Goal: Task Accomplishment & Management: Use online tool/utility

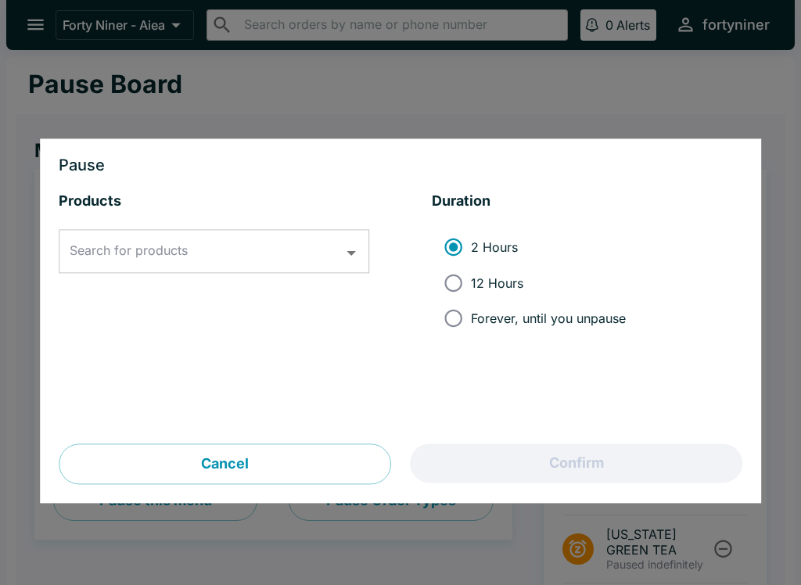
scroll to position [577, 0]
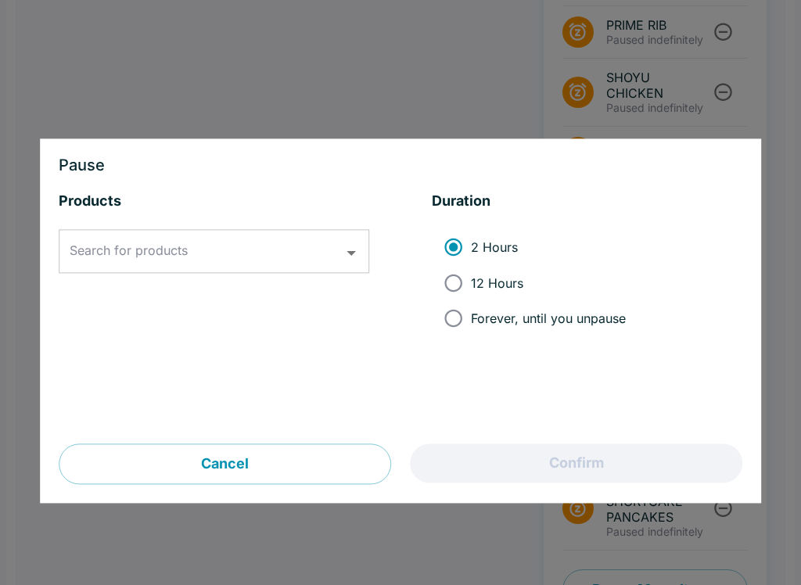
click at [241, 245] on input "Search for products" at bounding box center [202, 252] width 273 height 30
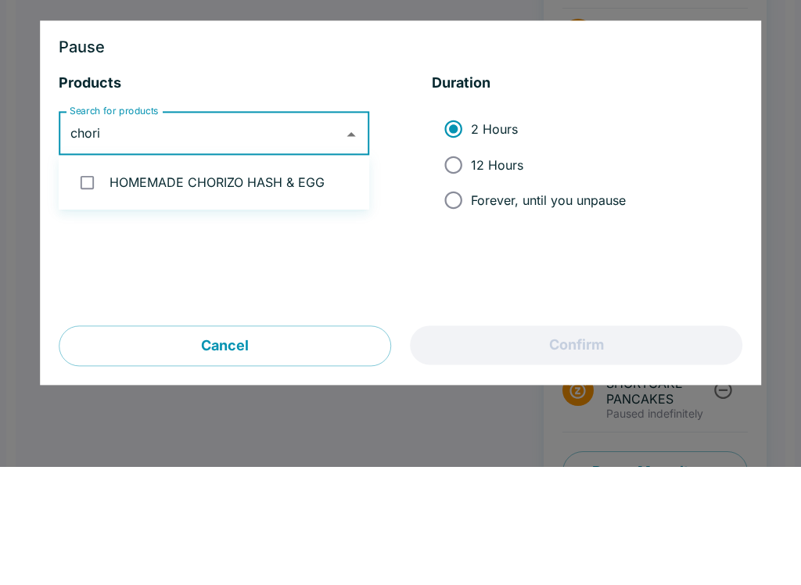
type input "choriz"
click at [81, 285] on input "checkbox" at bounding box center [87, 301] width 32 height 32
checkbox input "true"
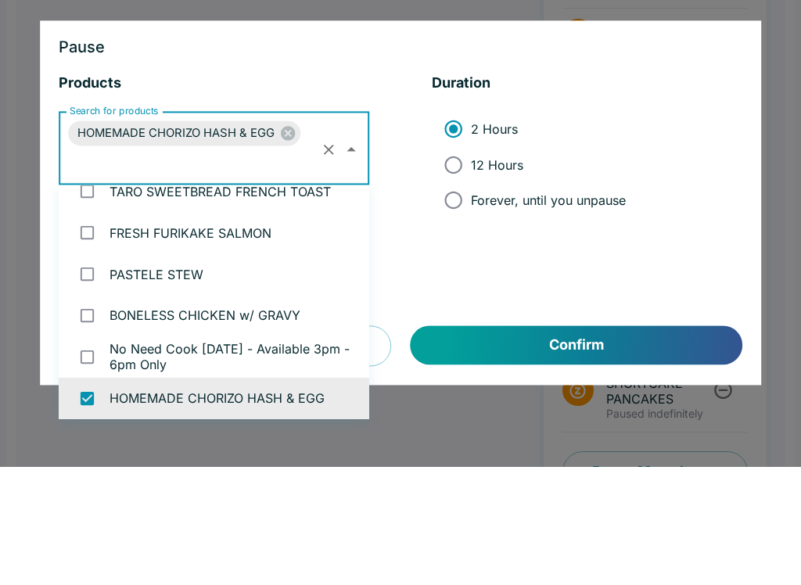
click at [469, 301] on input "Forever, until you unpause" at bounding box center [453, 318] width 35 height 35
radio input "true"
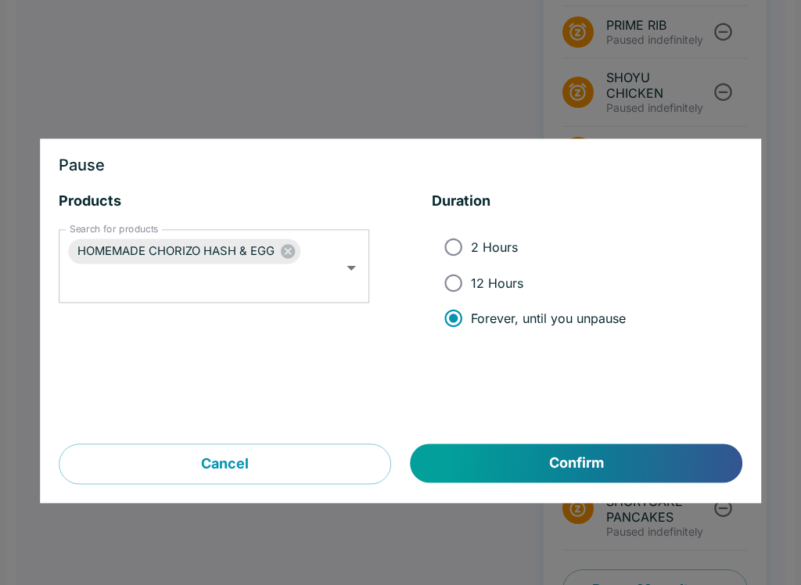
click at [539, 457] on button "Confirm" at bounding box center [577, 463] width 332 height 39
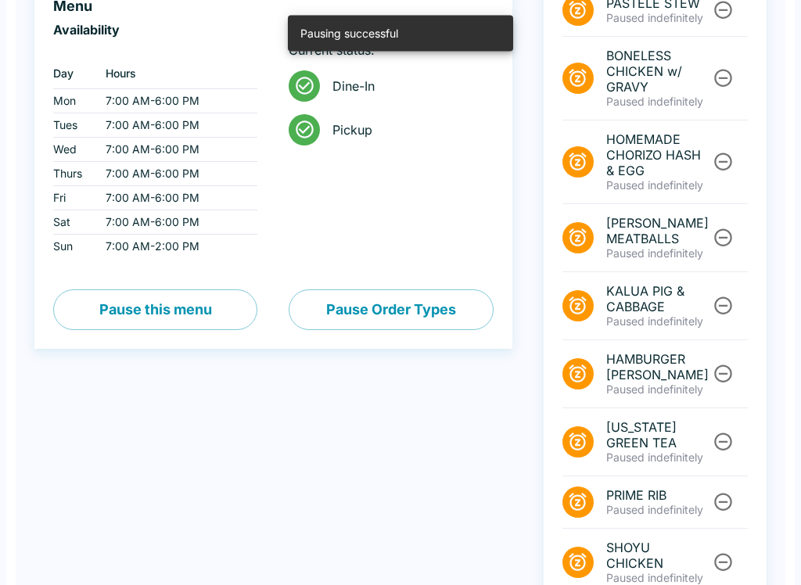
scroll to position [0, 0]
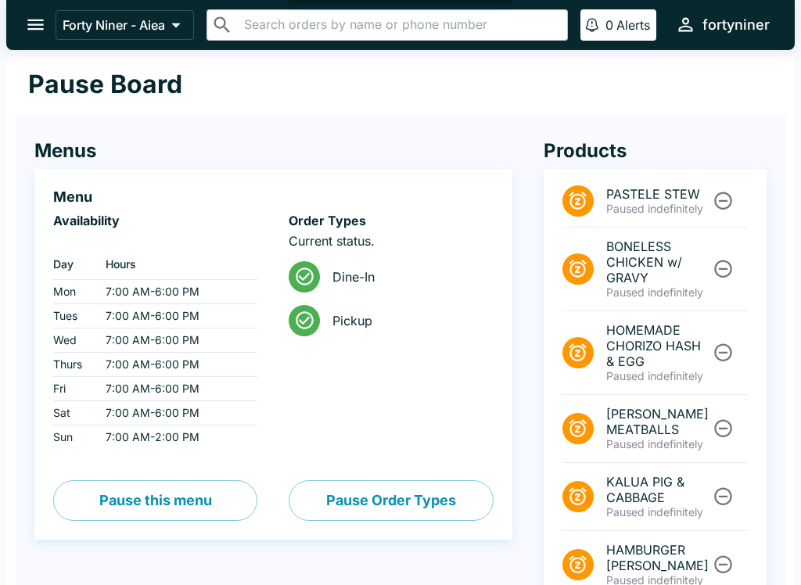
click at [31, 16] on icon "open drawer" at bounding box center [35, 24] width 21 height 21
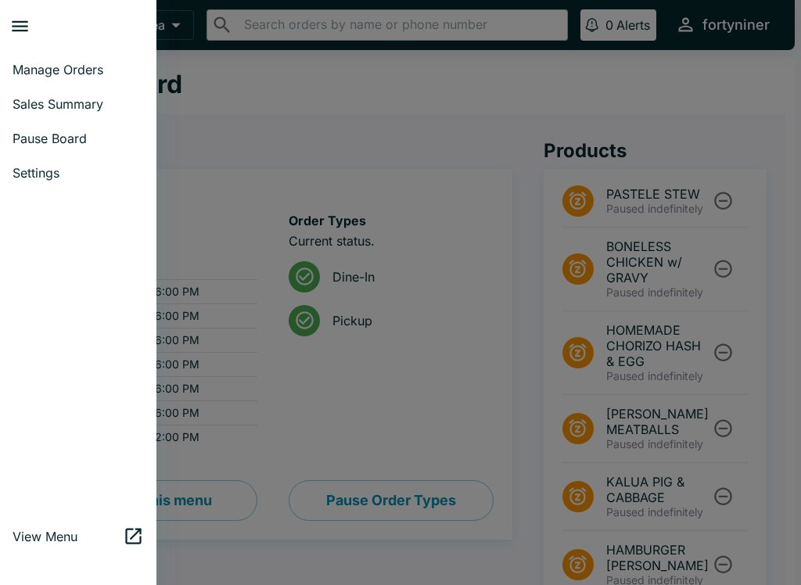
click at [32, 64] on span "Manage Orders" at bounding box center [78, 70] width 131 height 16
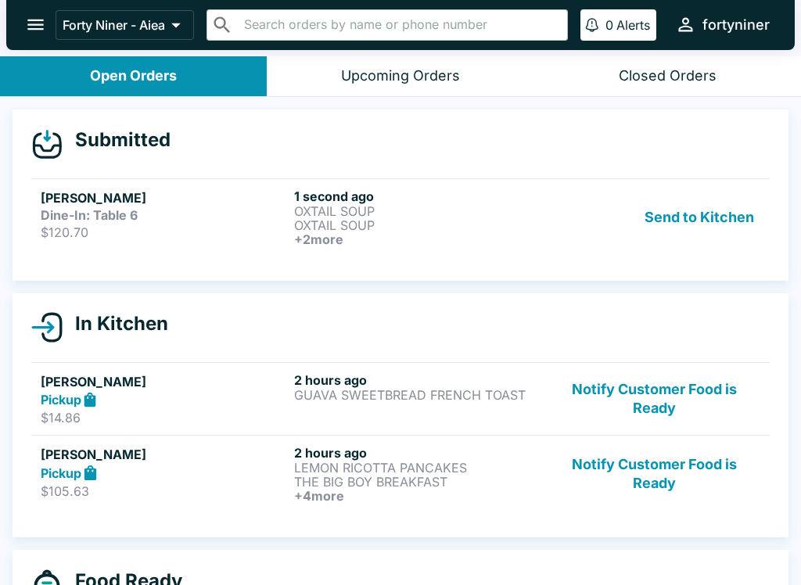
click at [170, 197] on h5 "[PERSON_NAME]" at bounding box center [164, 198] width 247 height 19
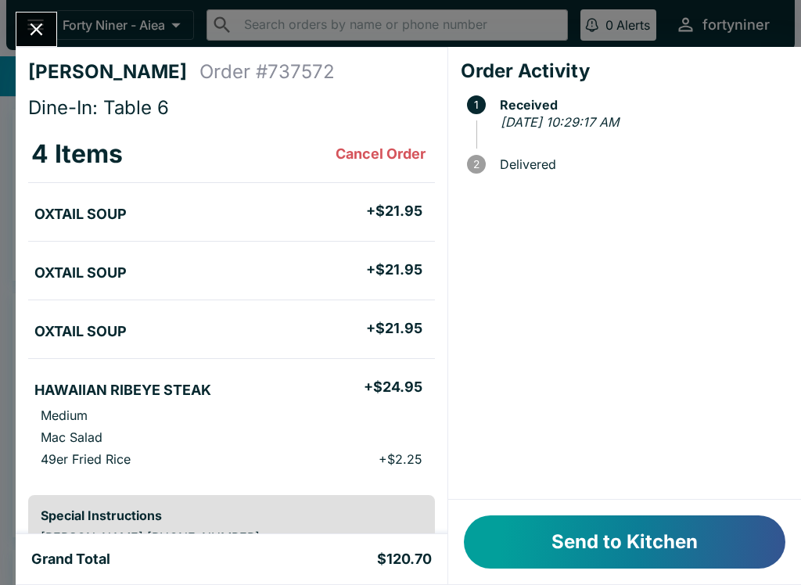
click at [612, 546] on button "Send to Kitchen" at bounding box center [625, 542] width 322 height 53
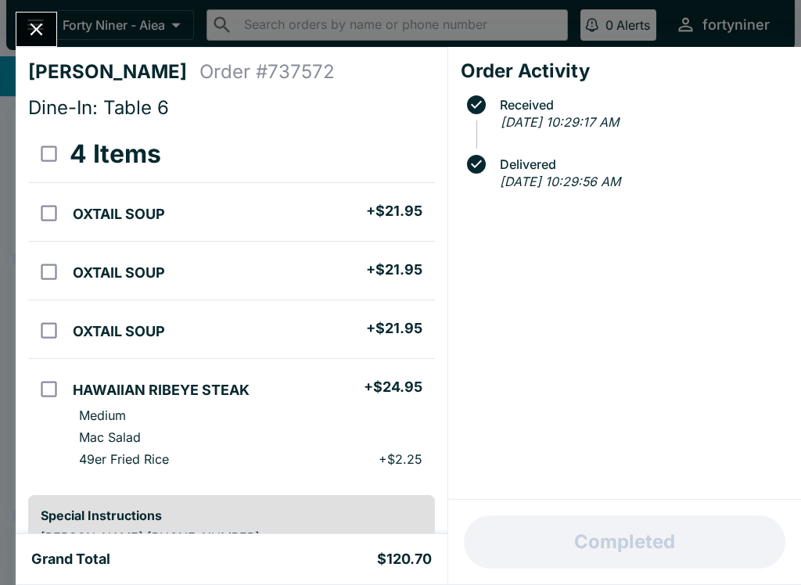
click at [41, 42] on button "Close" at bounding box center [36, 30] width 40 height 34
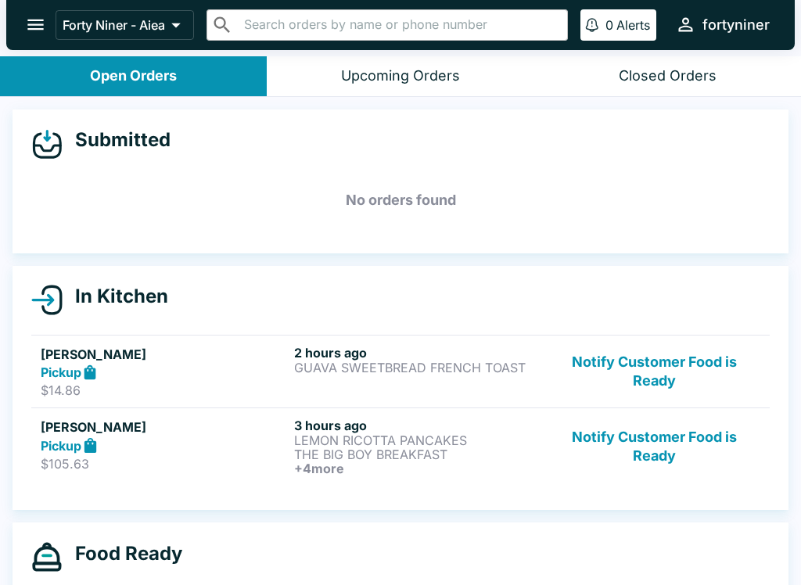
click at [677, 367] on button "Notify Customer Food is Ready" at bounding box center [654, 372] width 212 height 54
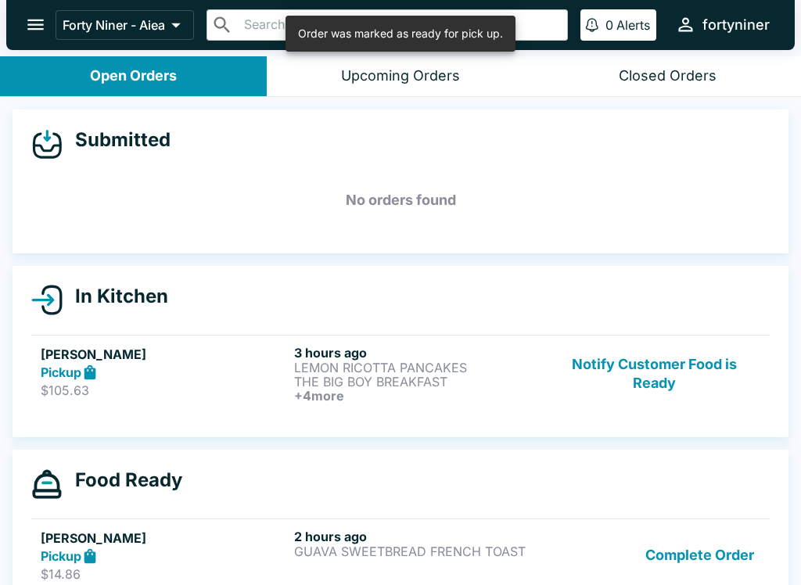
click at [658, 368] on button "Notify Customer Food is Ready" at bounding box center [654, 374] width 212 height 58
